Goal: Task Accomplishment & Management: Complete application form

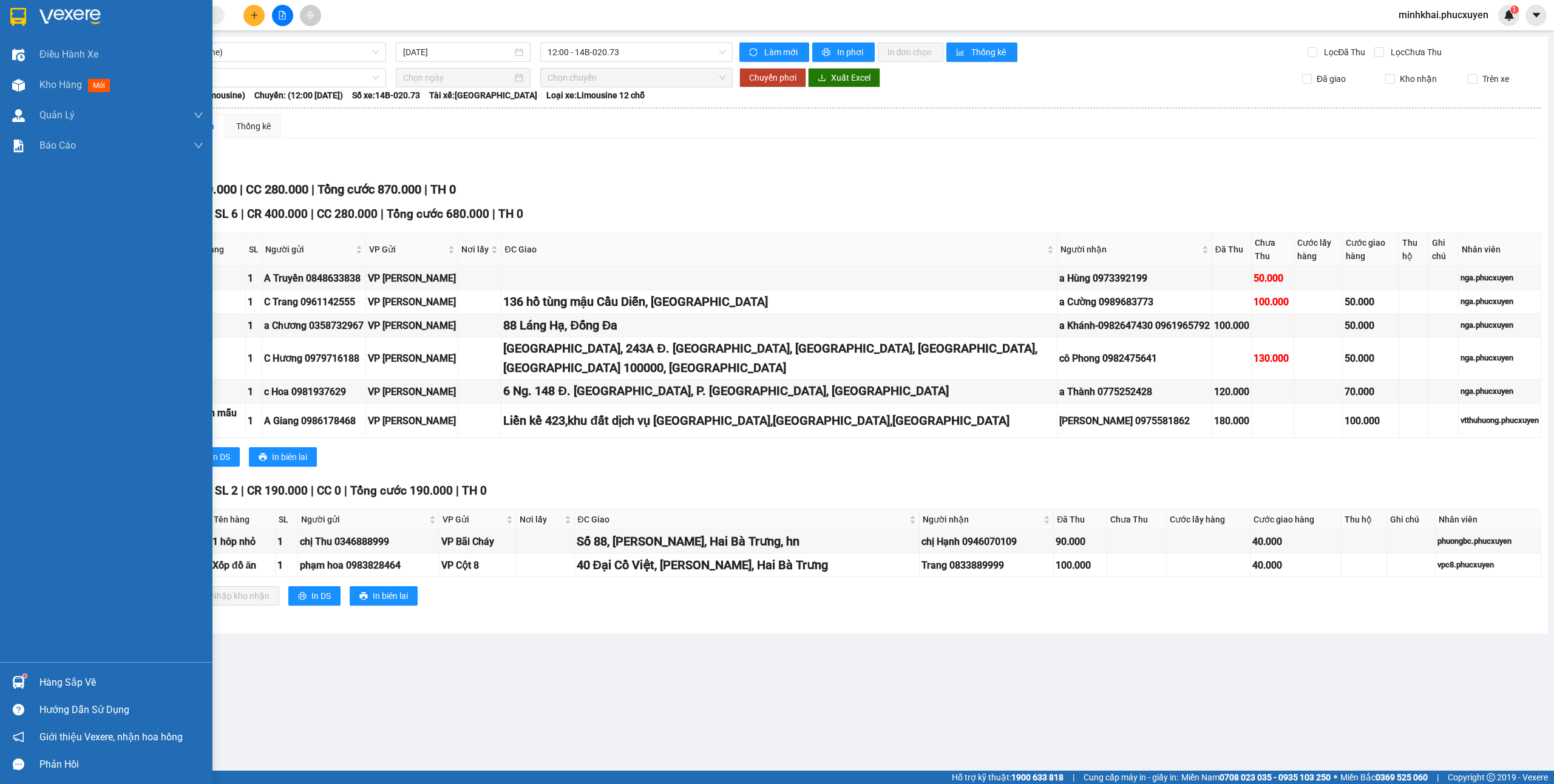
click at [22, 672] on div at bounding box center [19, 682] width 22 height 22
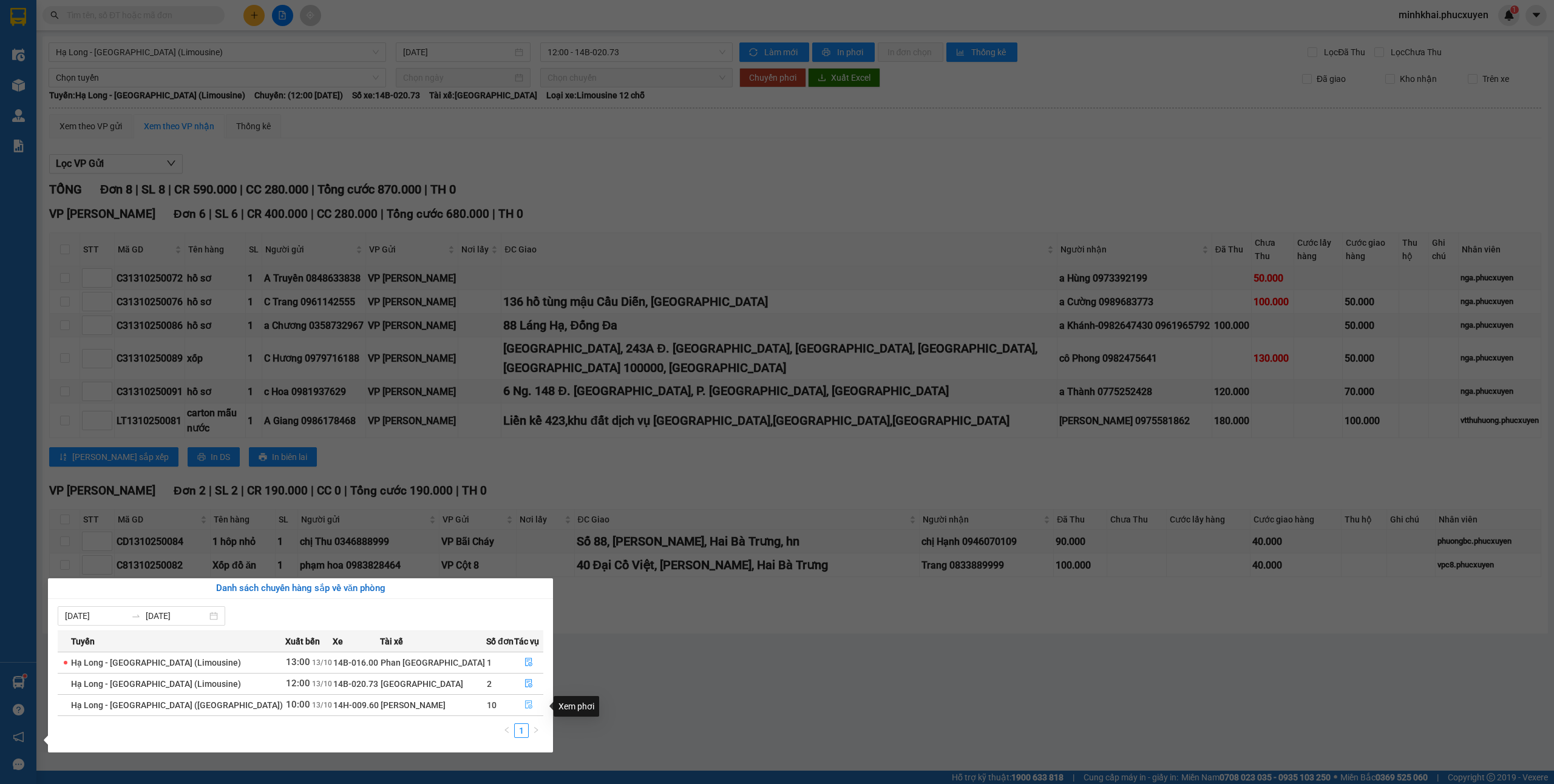
click at [525, 710] on icon "file-done" at bounding box center [529, 704] width 7 height 8
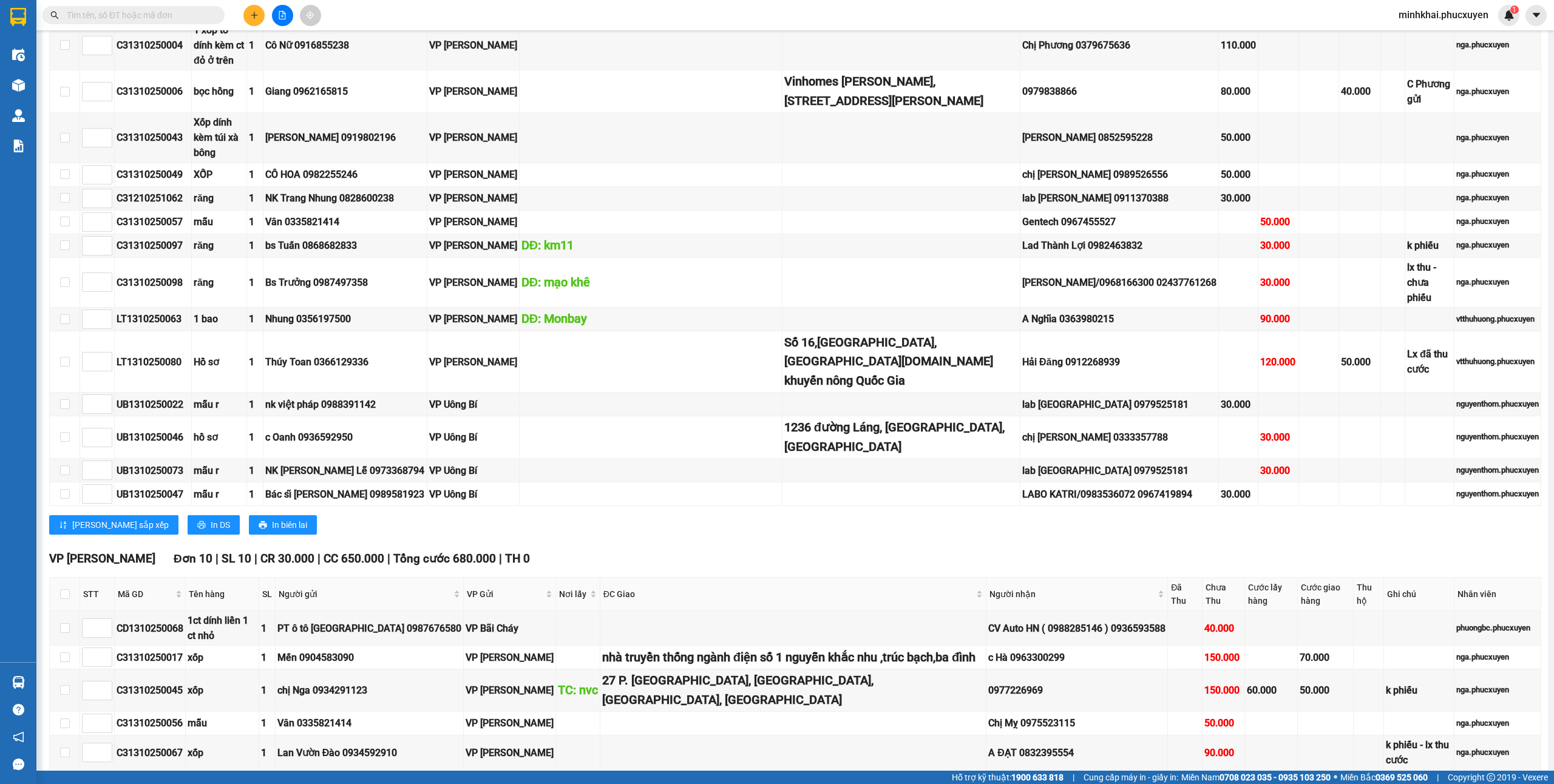
scroll to position [971, 0]
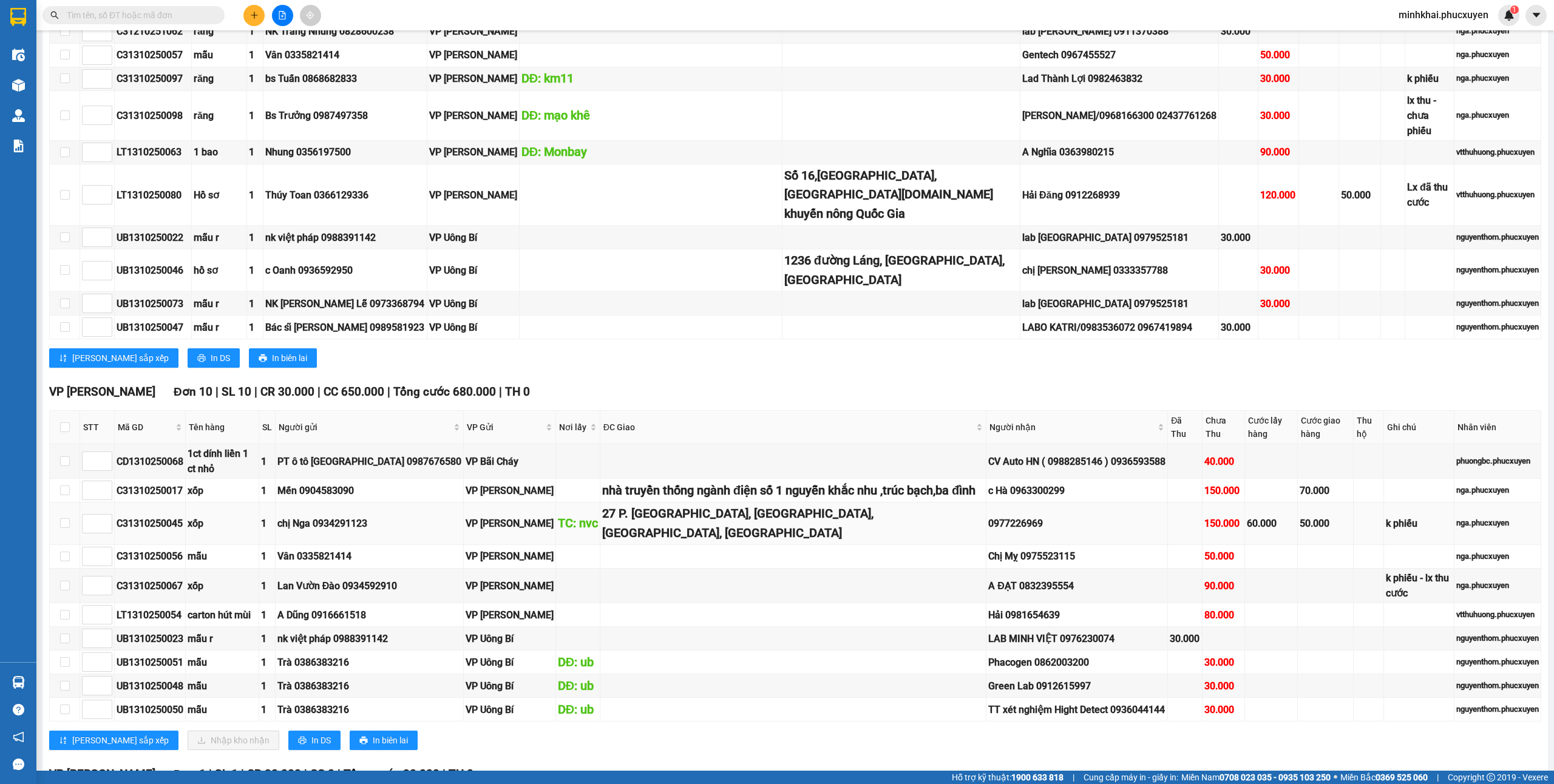
drag, startPoint x: 66, startPoint y: 306, endPoint x: 147, endPoint y: 411, distance: 132.6
click at [66, 421] on label at bounding box center [65, 427] width 10 height 13
click at [66, 422] on input "checkbox" at bounding box center [65, 427] width 10 height 10
checkbox input "true"
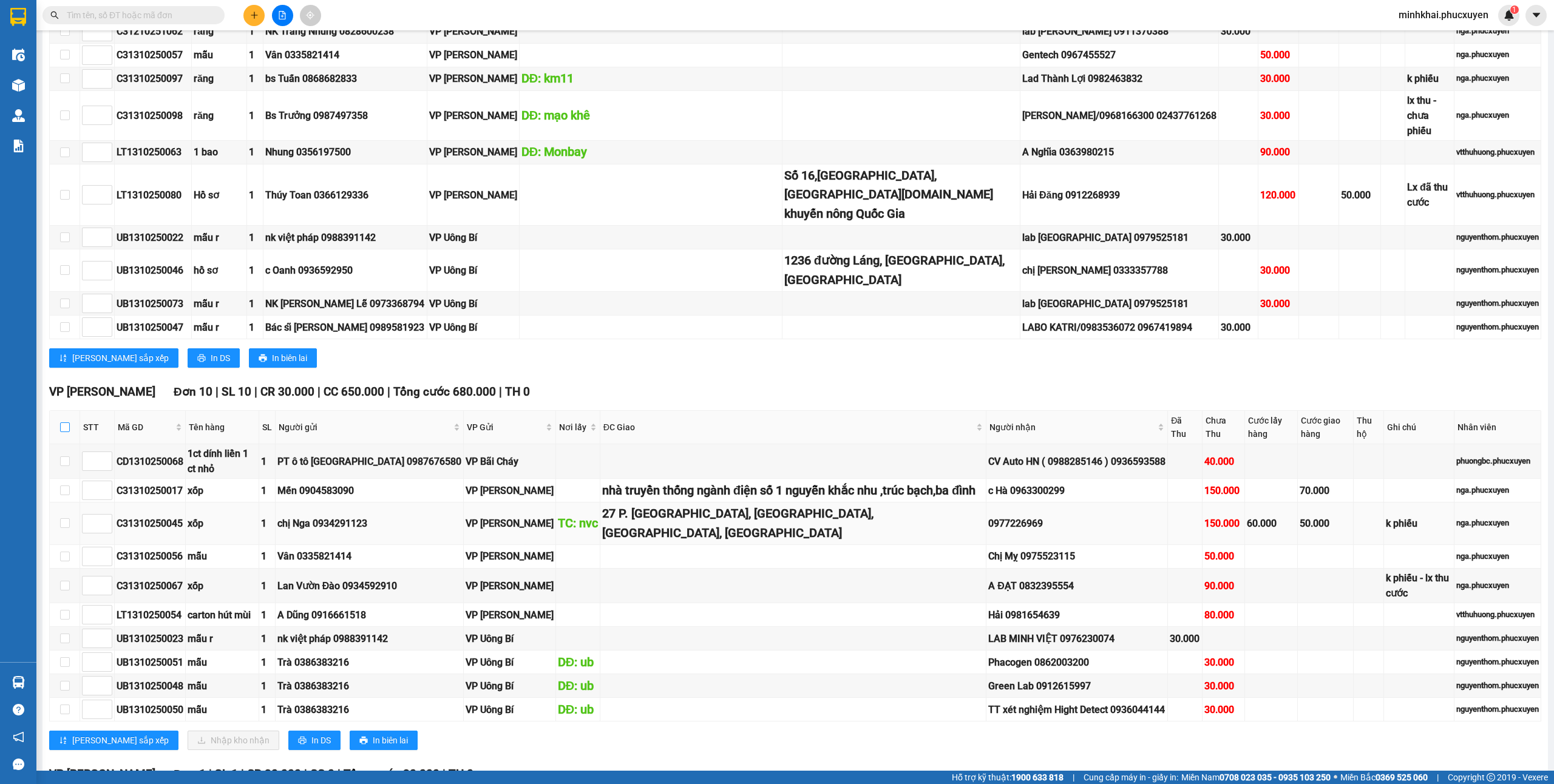
checkbox input "true"
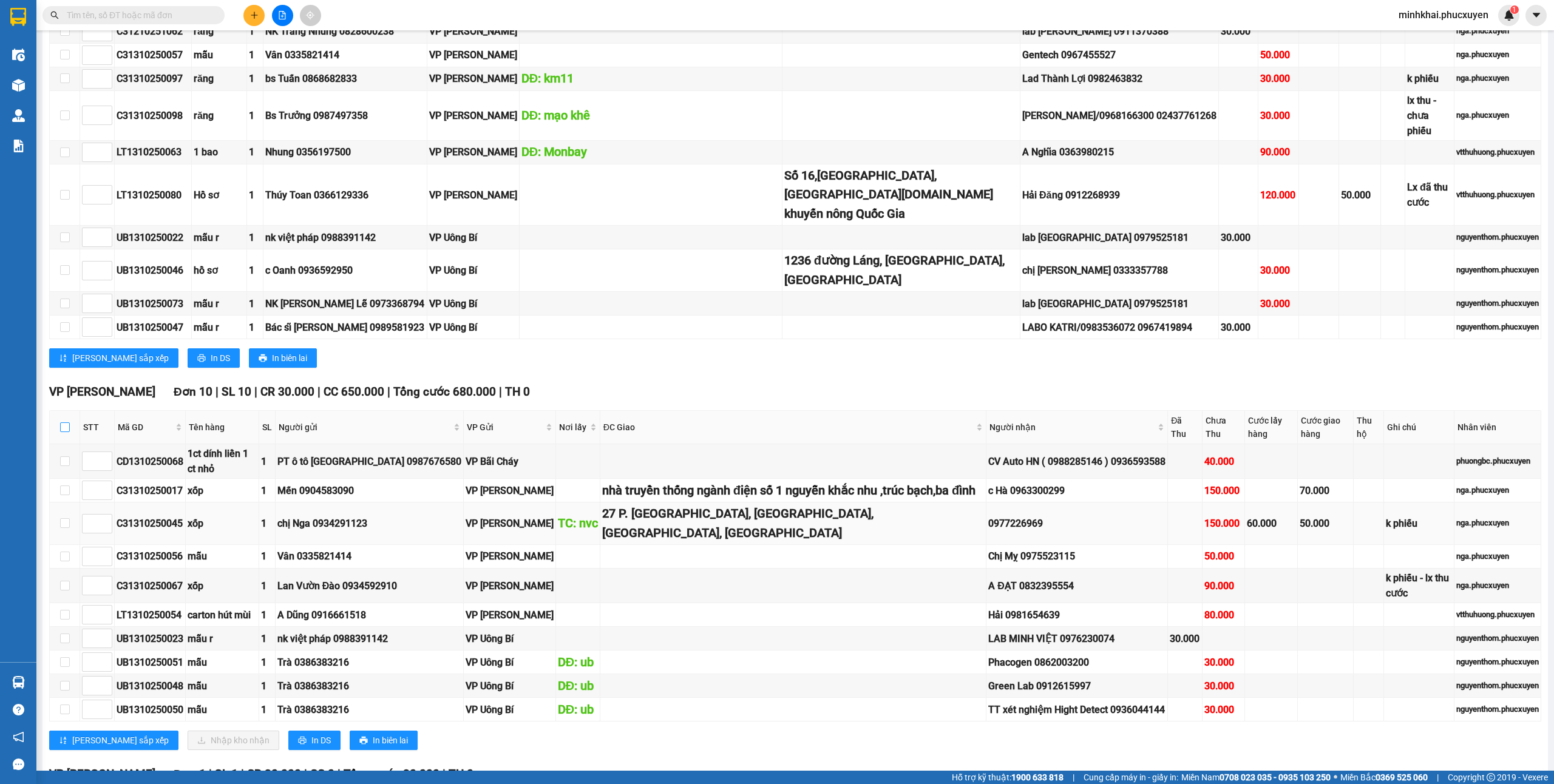
checkbox input "true"
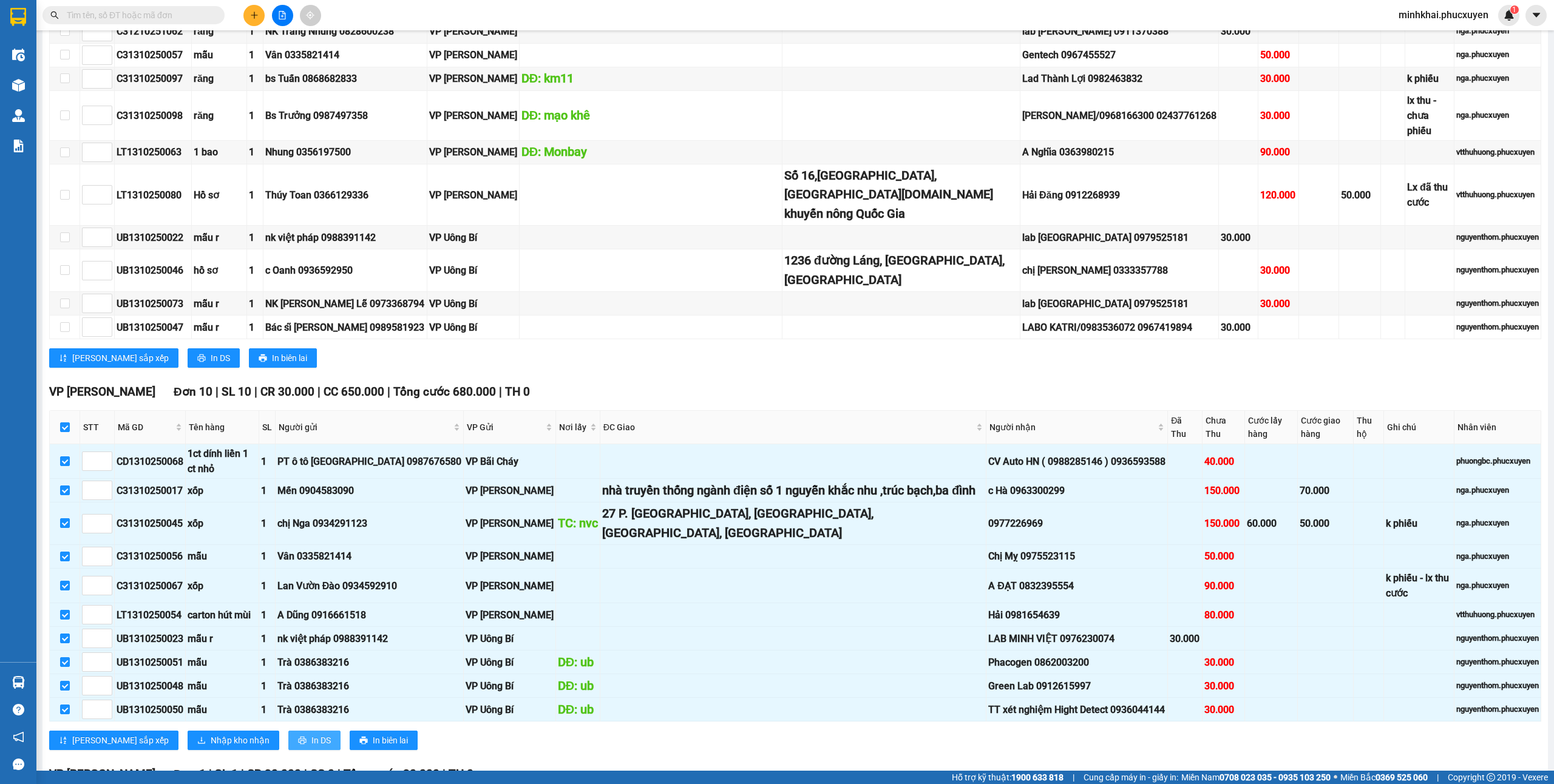
click at [311, 733] on span "In DS" at bounding box center [321, 740] width 19 height 13
click at [544, 730] on div "[PERSON_NAME] sắp xếp Nhập kho nhận In DS In biên lai" at bounding box center [795, 740] width 1492 height 19
click at [247, 6] on button at bounding box center [254, 16] width 22 height 22
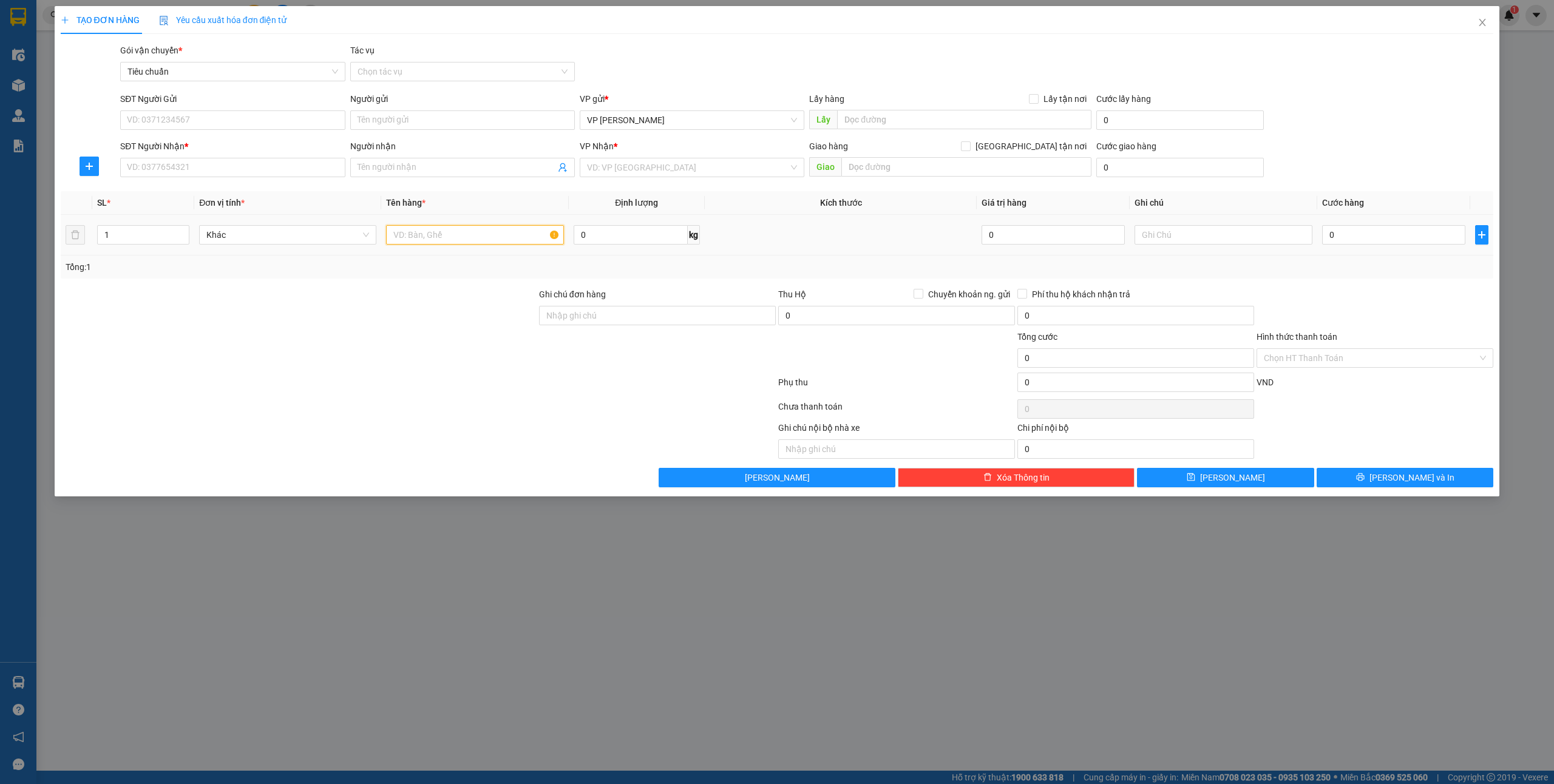
click at [411, 234] on input "text" at bounding box center [475, 235] width 177 height 19
type input "1 ct"
click at [190, 122] on input "SĐT Người Gửi" at bounding box center [232, 120] width 224 height 19
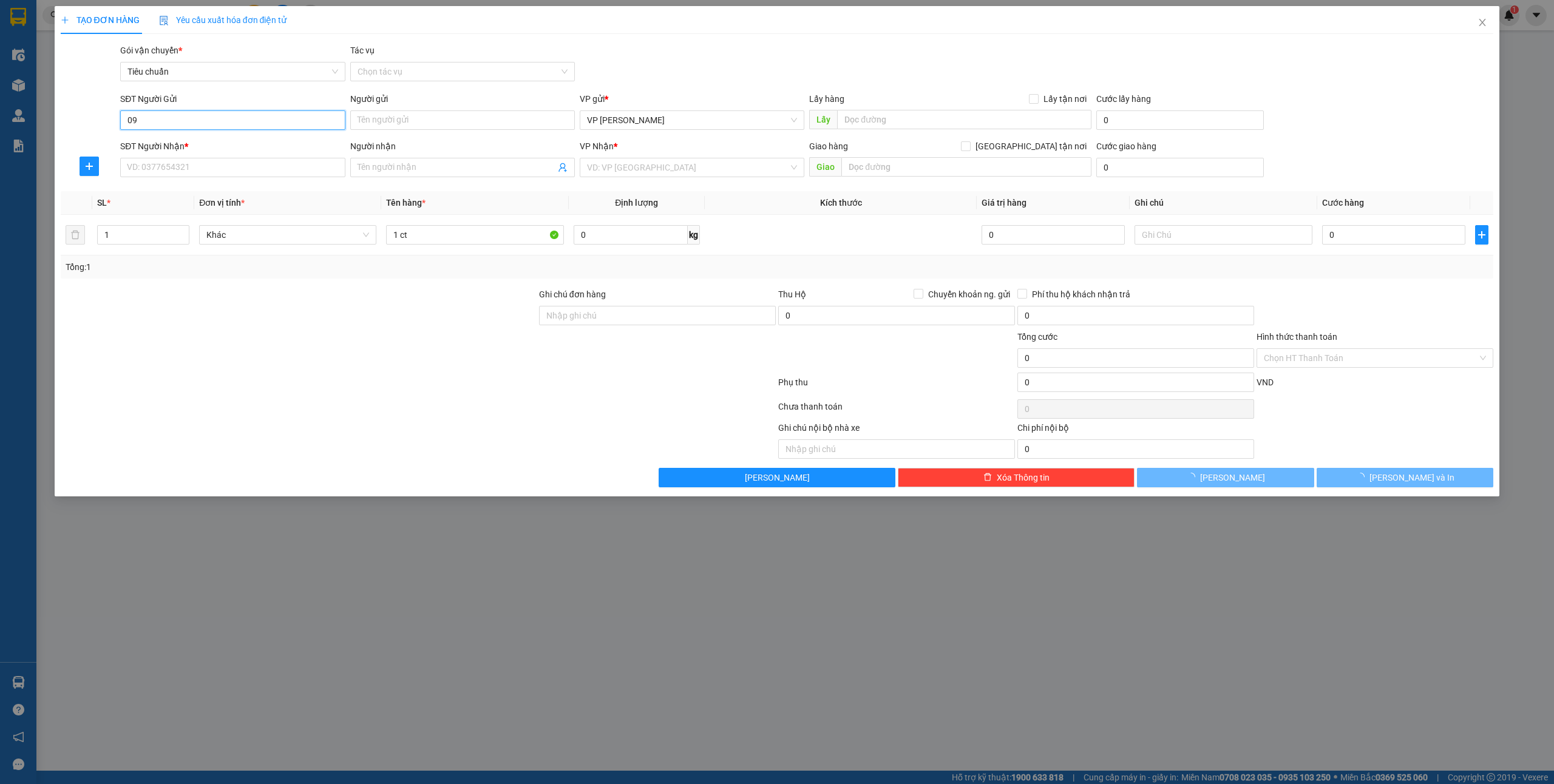
type input "0"
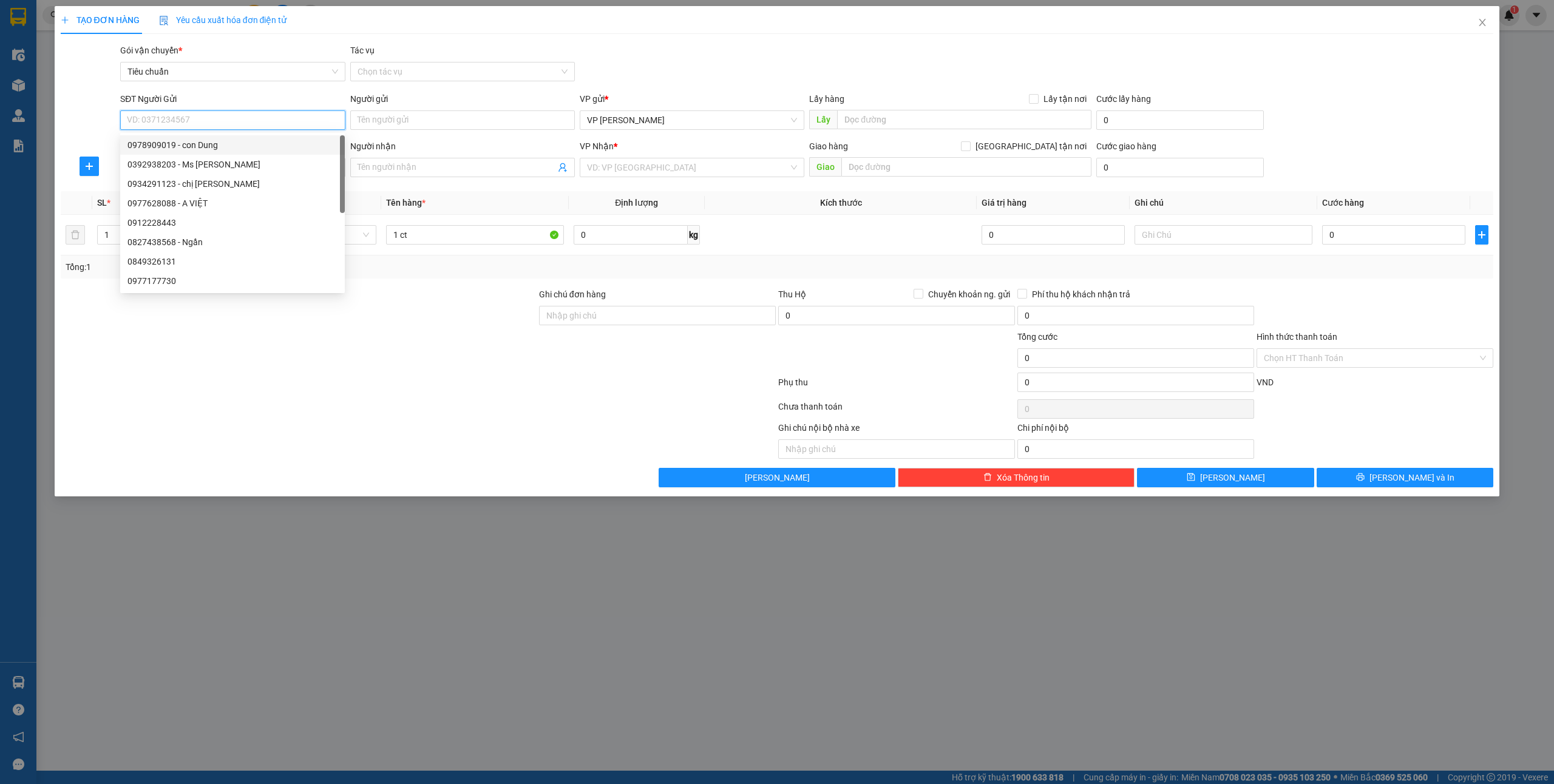
click at [180, 115] on input "SĐT Người Gửi" at bounding box center [232, 120] width 224 height 19
click at [107, 96] on div at bounding box center [89, 113] width 60 height 42
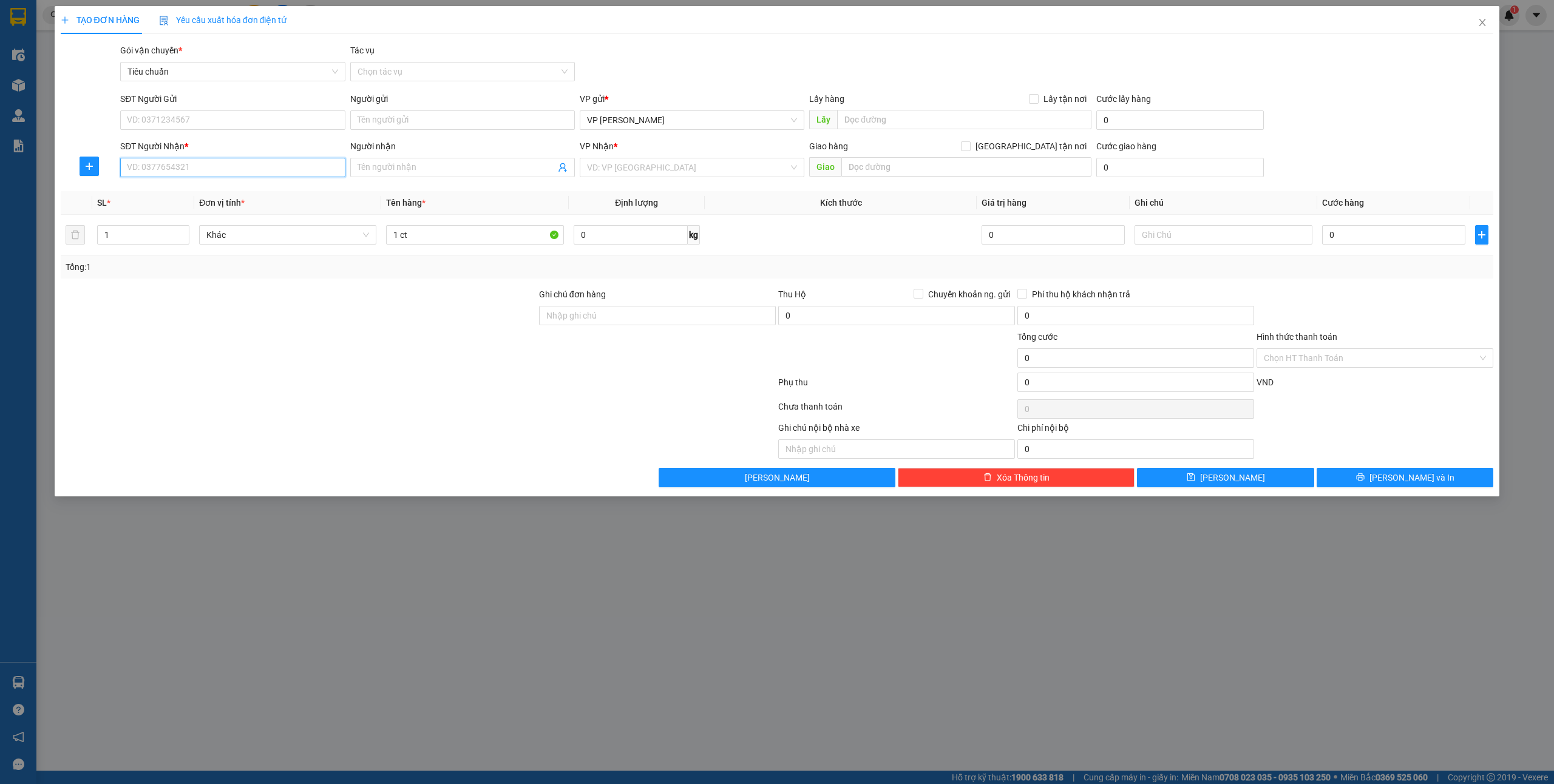
click at [136, 165] on input "SĐT Người Nhận *" at bounding box center [232, 168] width 224 height 19
click at [160, 116] on input "SĐT Người Gửi" at bounding box center [232, 120] width 224 height 19
click at [149, 124] on input "05621836" at bounding box center [232, 120] width 224 height 19
click at [191, 119] on input "0562836" at bounding box center [232, 120] width 224 height 19
click at [190, 139] on div "0562836879 - Chị Nga" at bounding box center [232, 145] width 210 height 13
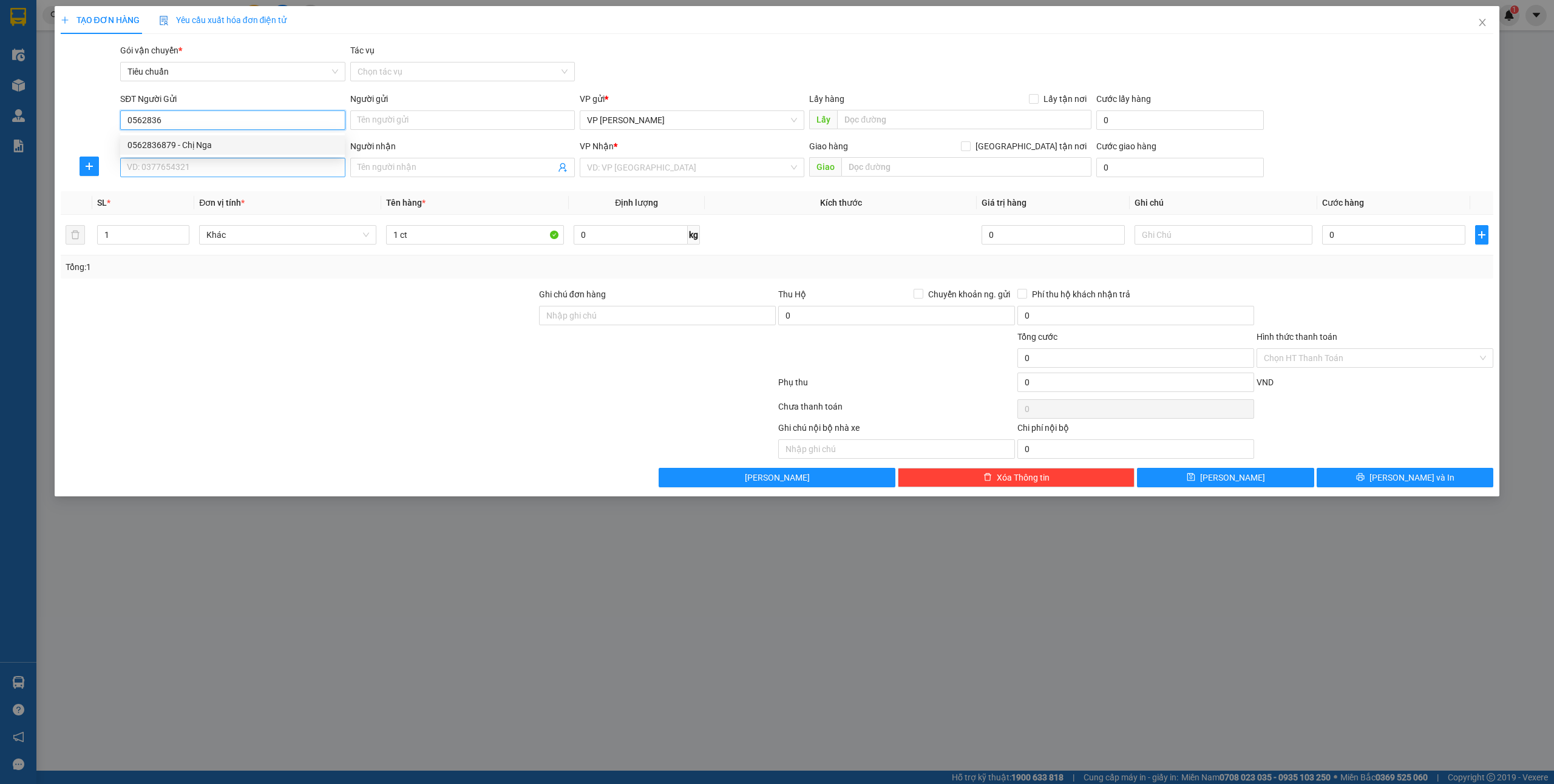
type input "0562836879"
type input "Chị Nga"
type input "0562836879"
click at [190, 165] on input "SĐT Người Nhận *" at bounding box center [232, 168] width 224 height 19
drag, startPoint x: 202, startPoint y: 188, endPoint x: 343, endPoint y: 226, distance: 146.0
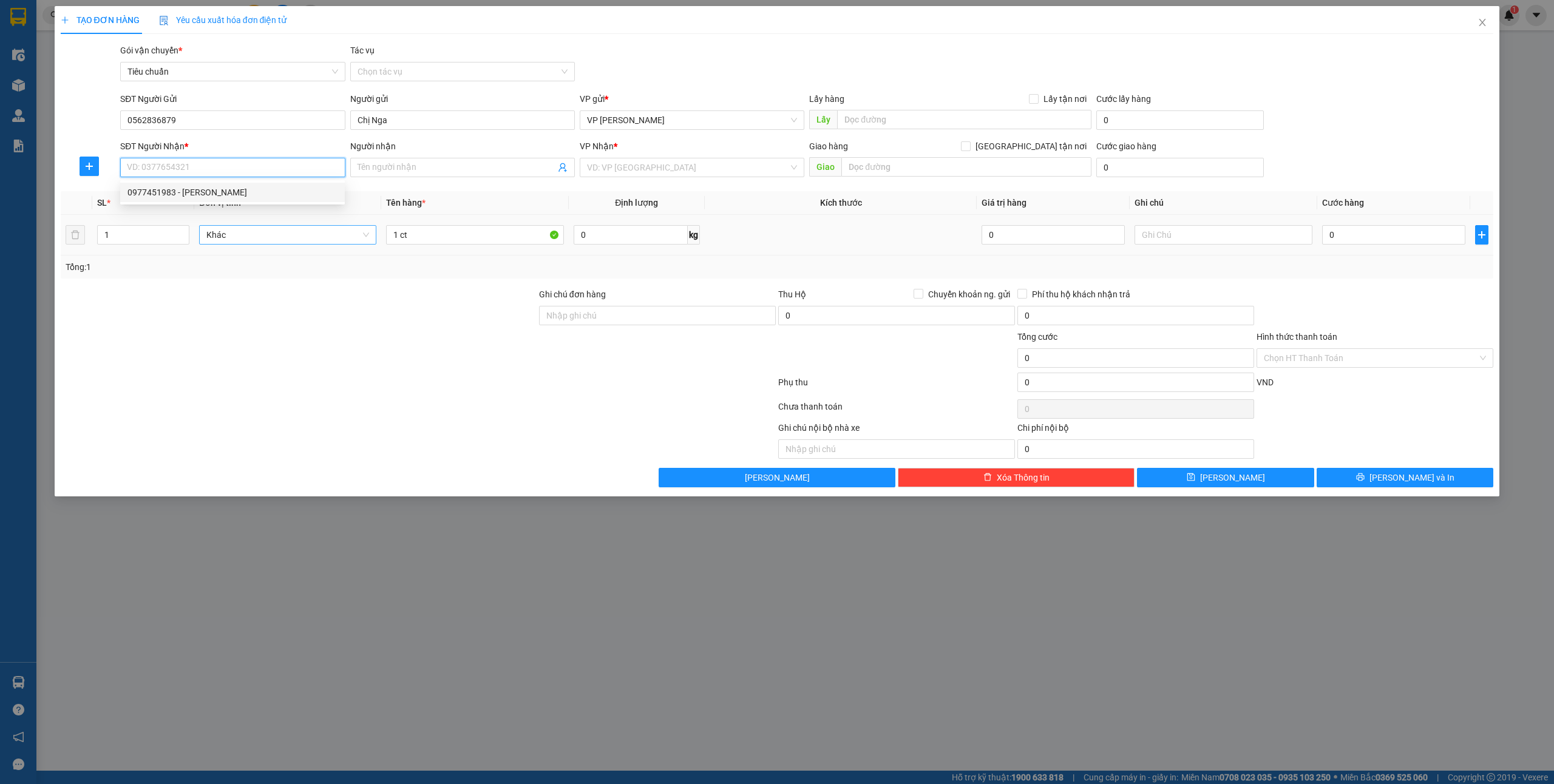
click at [202, 188] on div "0977451983 - [PERSON_NAME]" at bounding box center [232, 192] width 210 height 13
type input "0977451983"
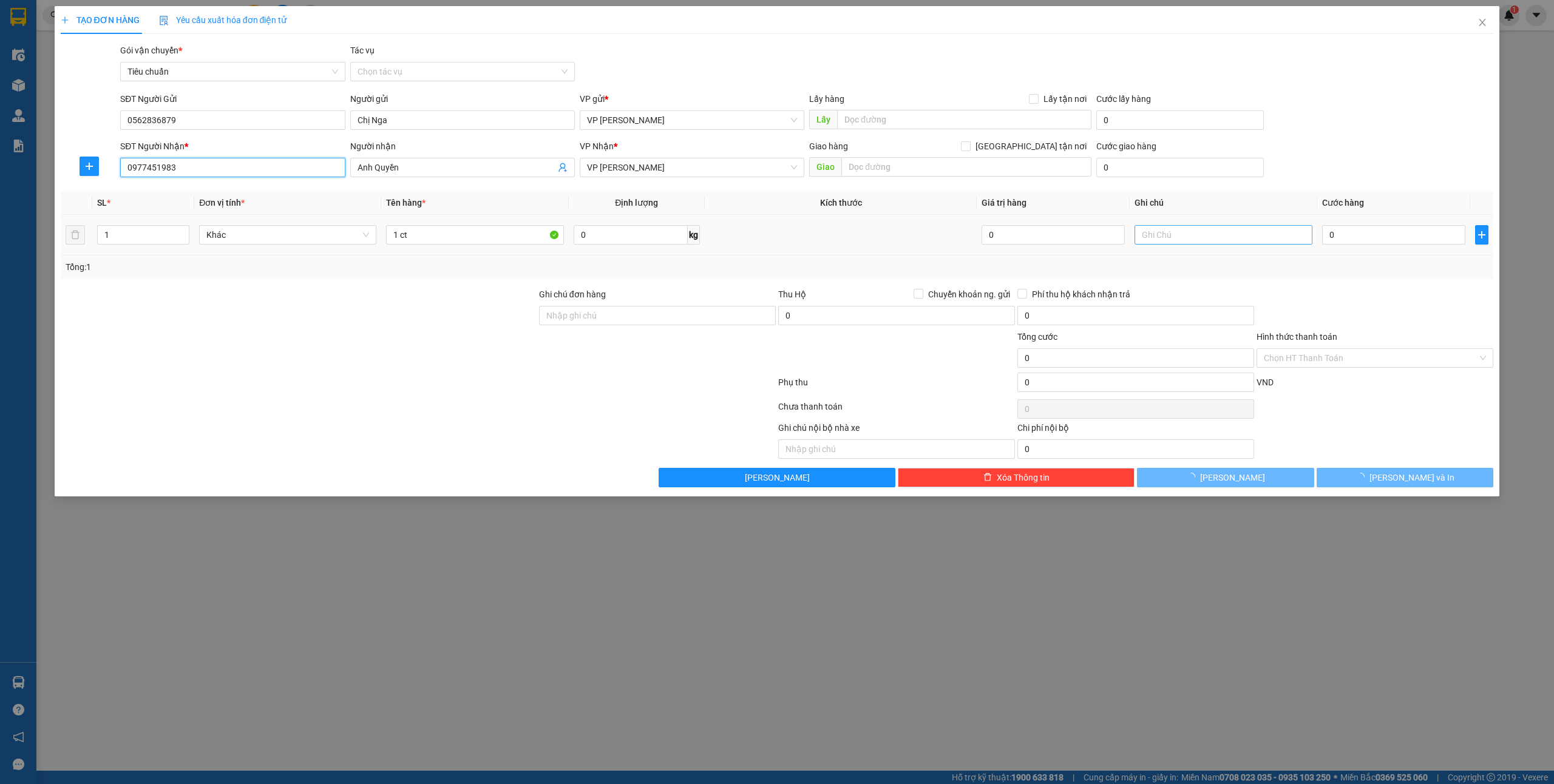
type input "Anh Quyền"
click at [1345, 229] on input "0" at bounding box center [1394, 235] width 143 height 19
type input "3"
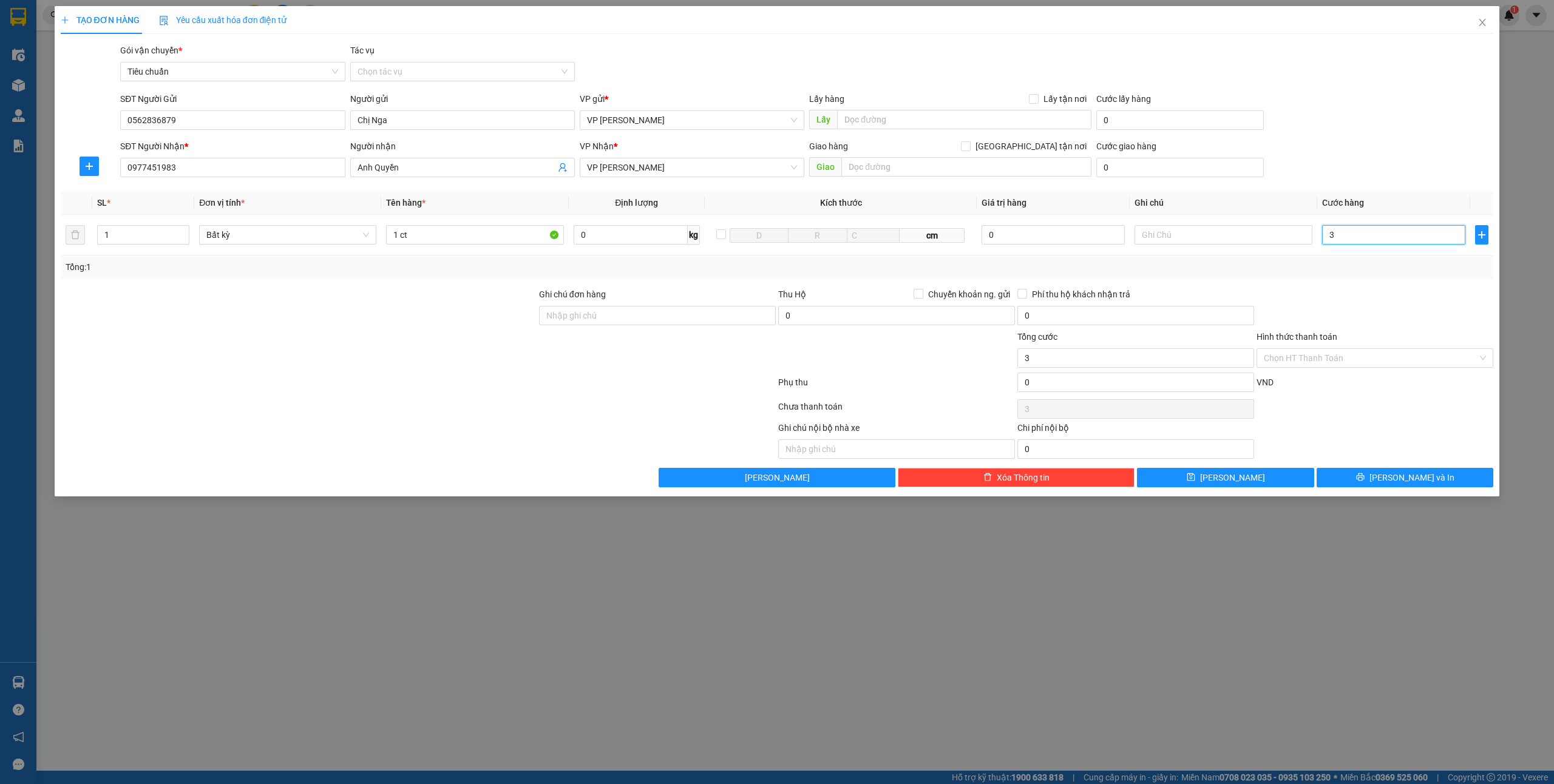
type input "30"
click at [1396, 474] on span "[PERSON_NAME] và In" at bounding box center [1412, 477] width 85 height 13
type input "30.000"
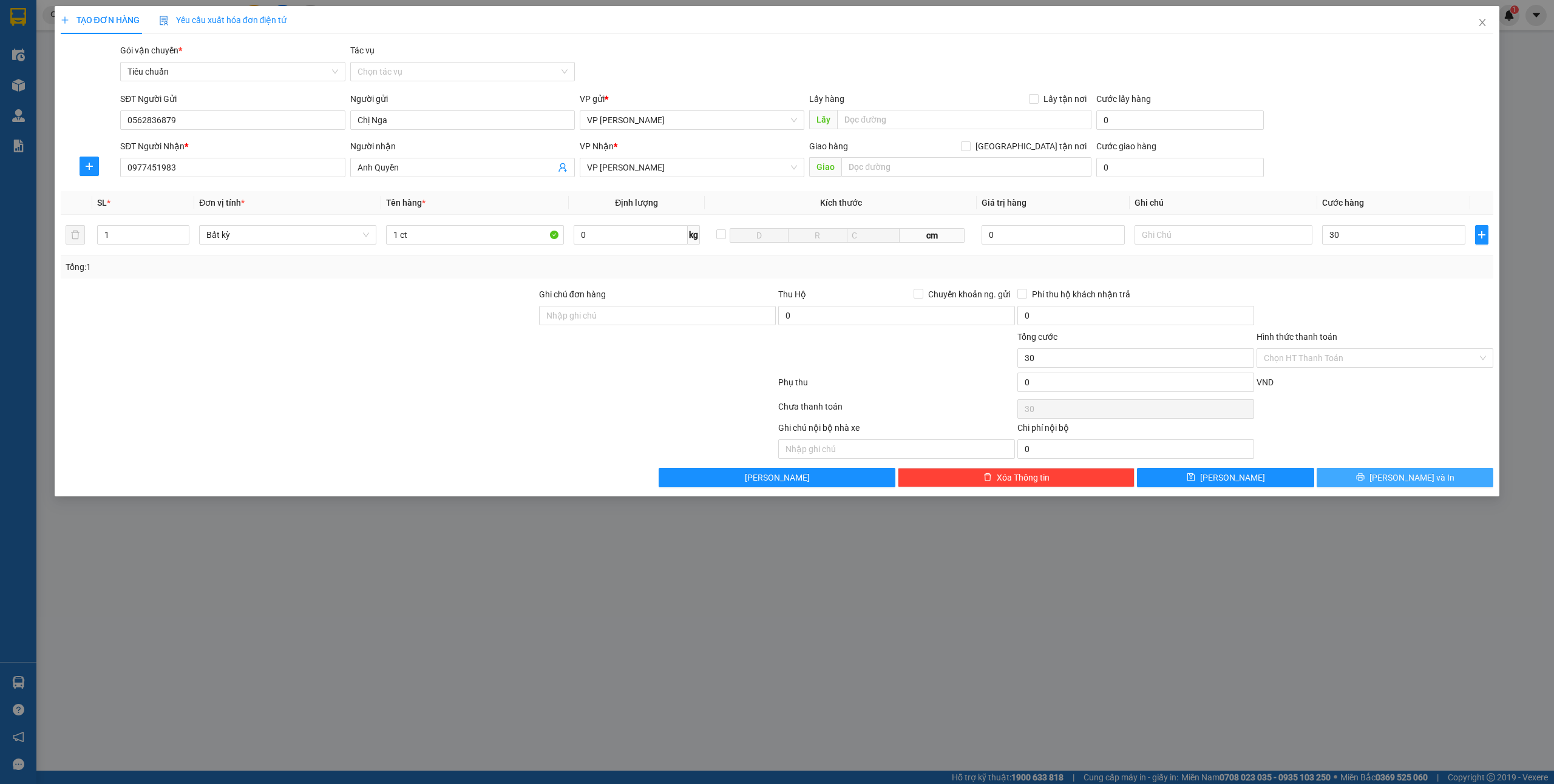
type input "30.000"
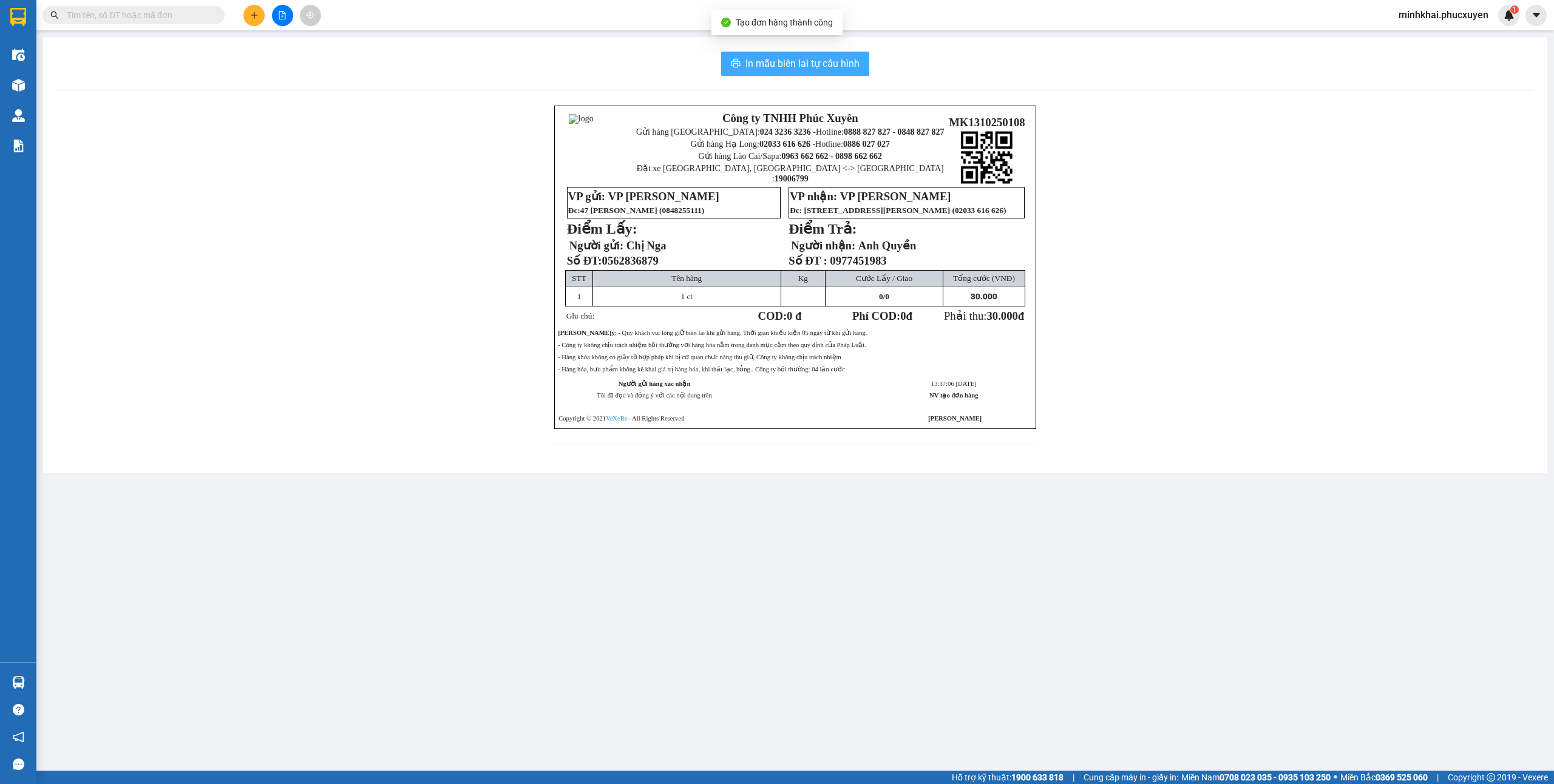
click at [802, 61] on span "In mẫu biên lai tự cấu hình" at bounding box center [802, 63] width 114 height 15
